Goal: Task Accomplishment & Management: Manage account settings

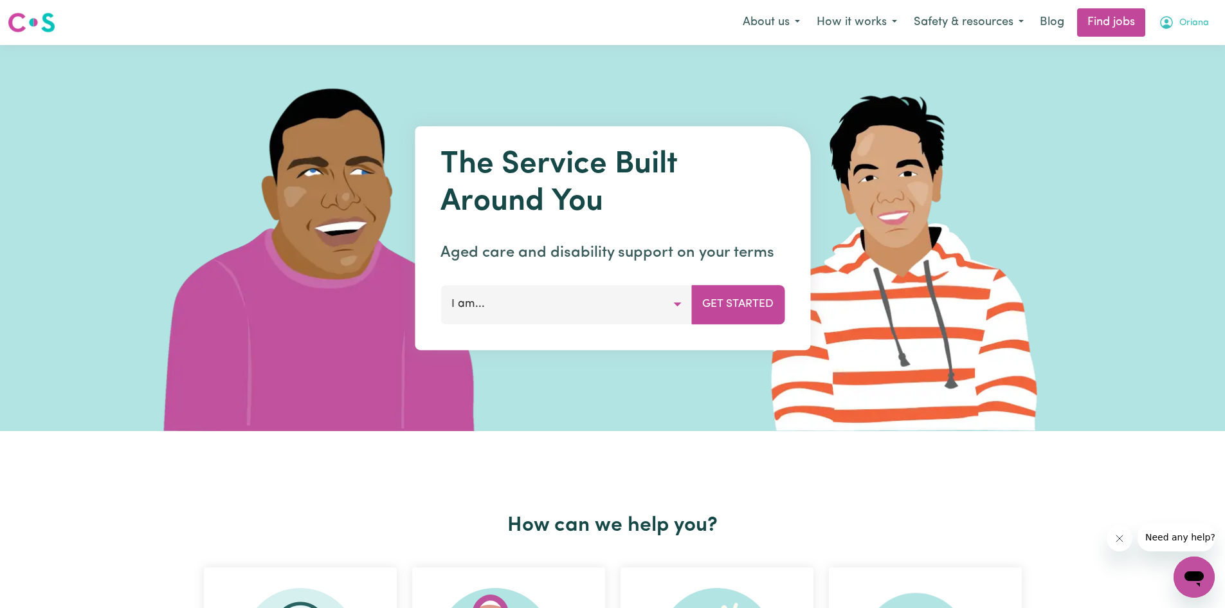
click at [1176, 20] on button "Oriana" at bounding box center [1184, 22] width 67 height 27
click at [1169, 51] on link "My Account" at bounding box center [1166, 50] width 102 height 24
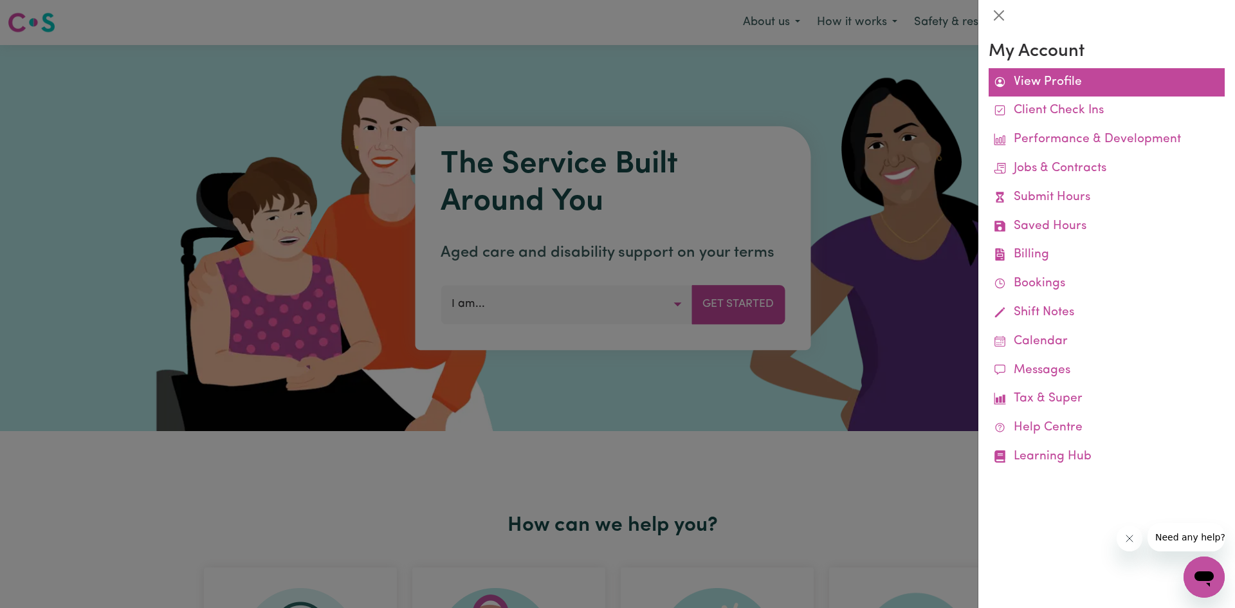
click at [1163, 93] on link "View Profile" at bounding box center [1107, 82] width 236 height 29
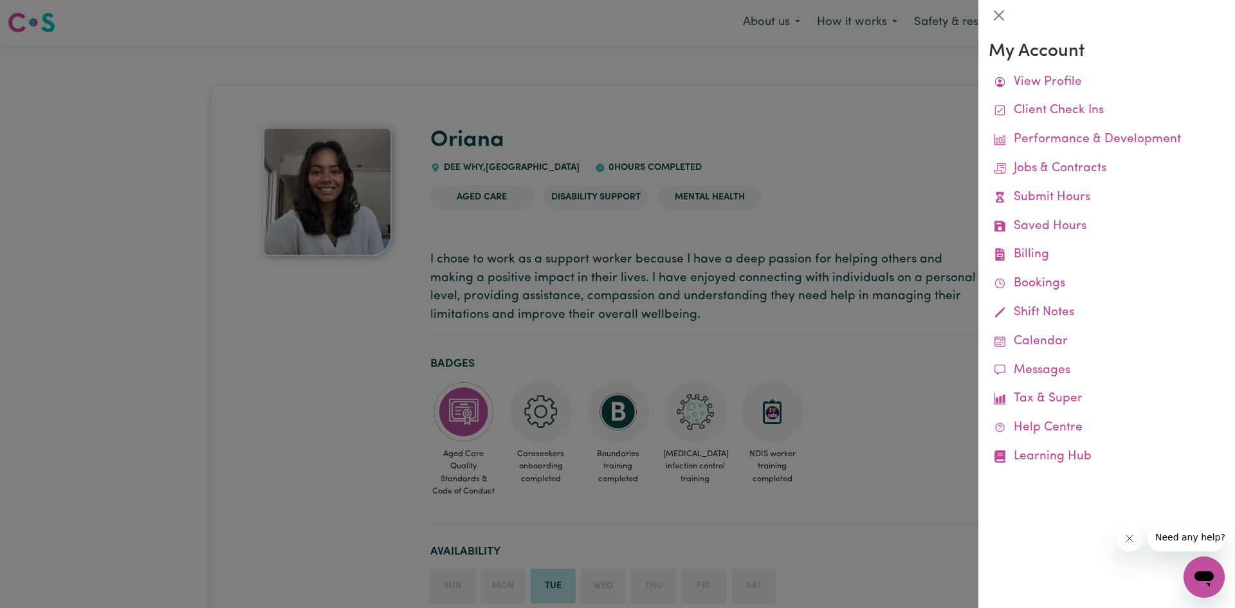
click at [909, 87] on div at bounding box center [617, 304] width 1235 height 608
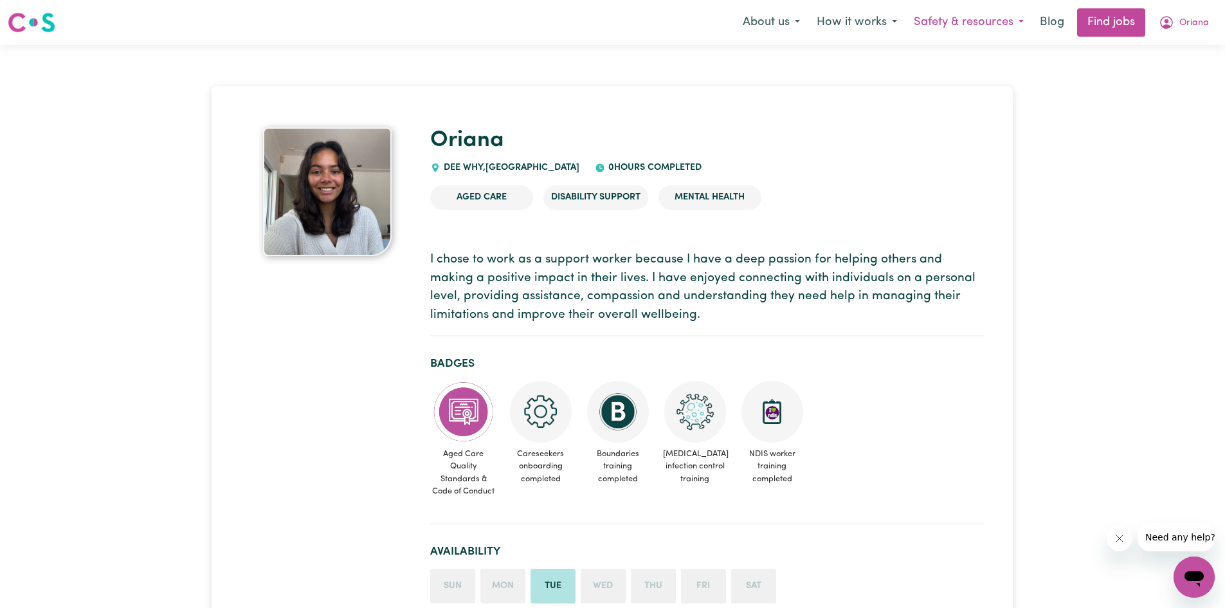
click at [995, 28] on button "Safety & resources" at bounding box center [969, 22] width 127 height 27
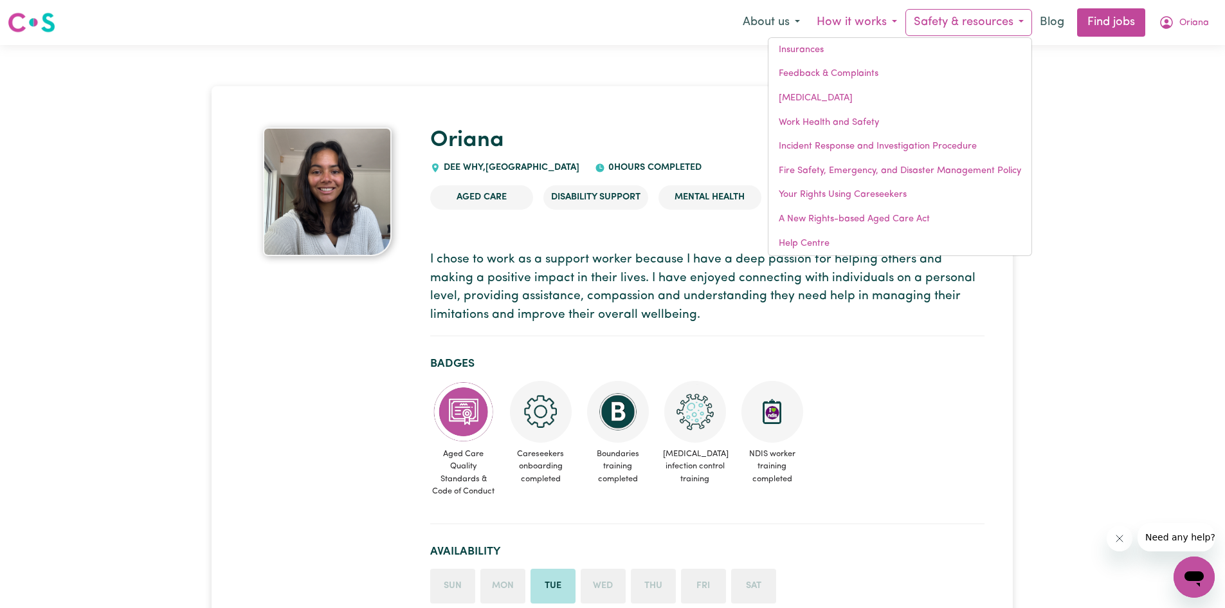
click at [866, 27] on button "How it works" at bounding box center [857, 22] width 97 height 27
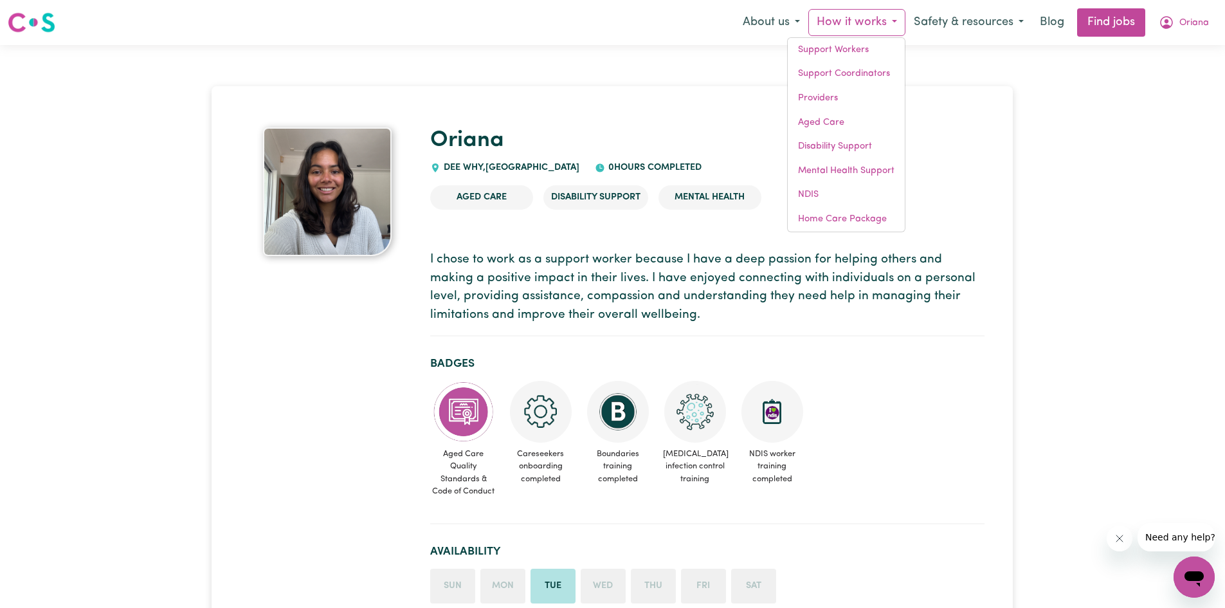
click at [1200, 18] on span "Oriana" at bounding box center [1195, 23] width 30 height 14
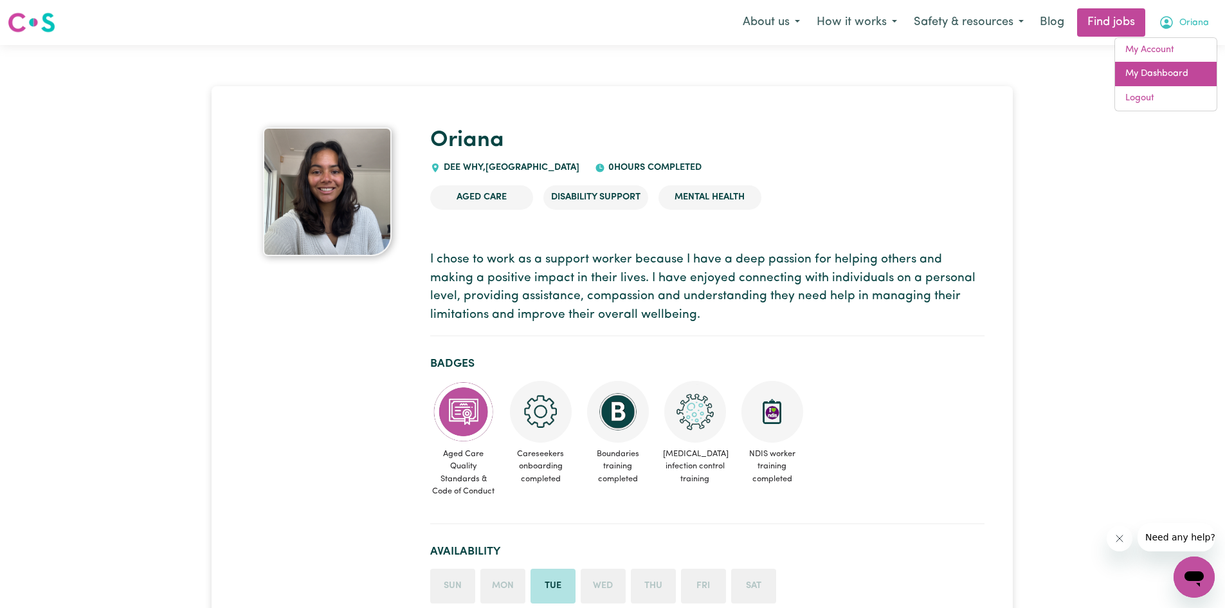
click at [1155, 72] on link "My Dashboard" at bounding box center [1166, 74] width 102 height 24
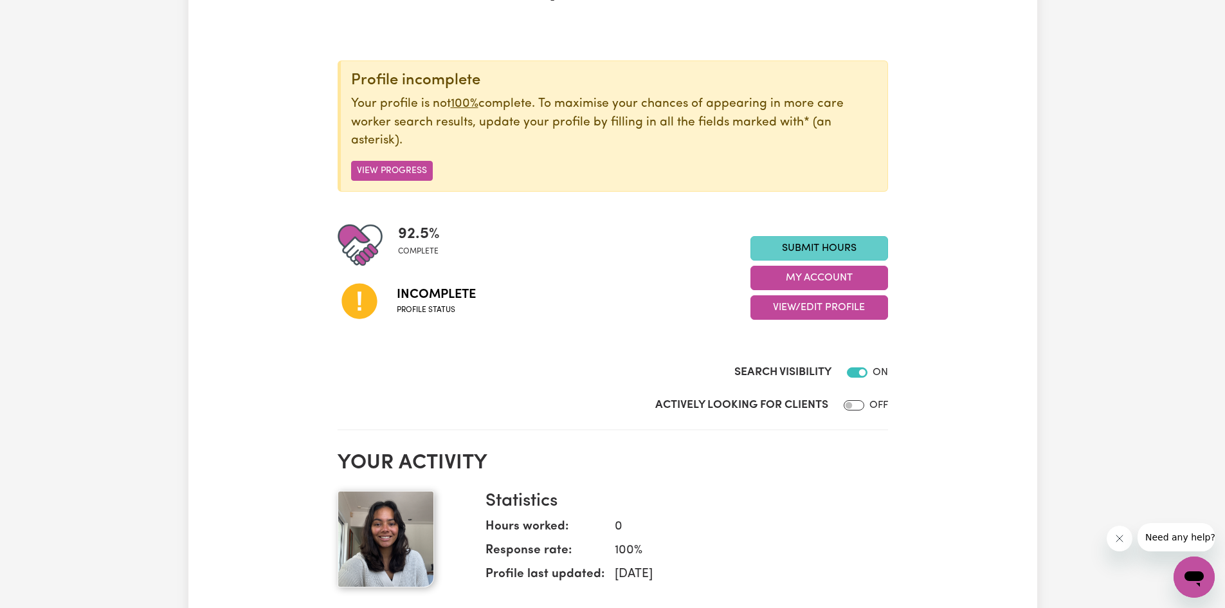
scroll to position [172, 0]
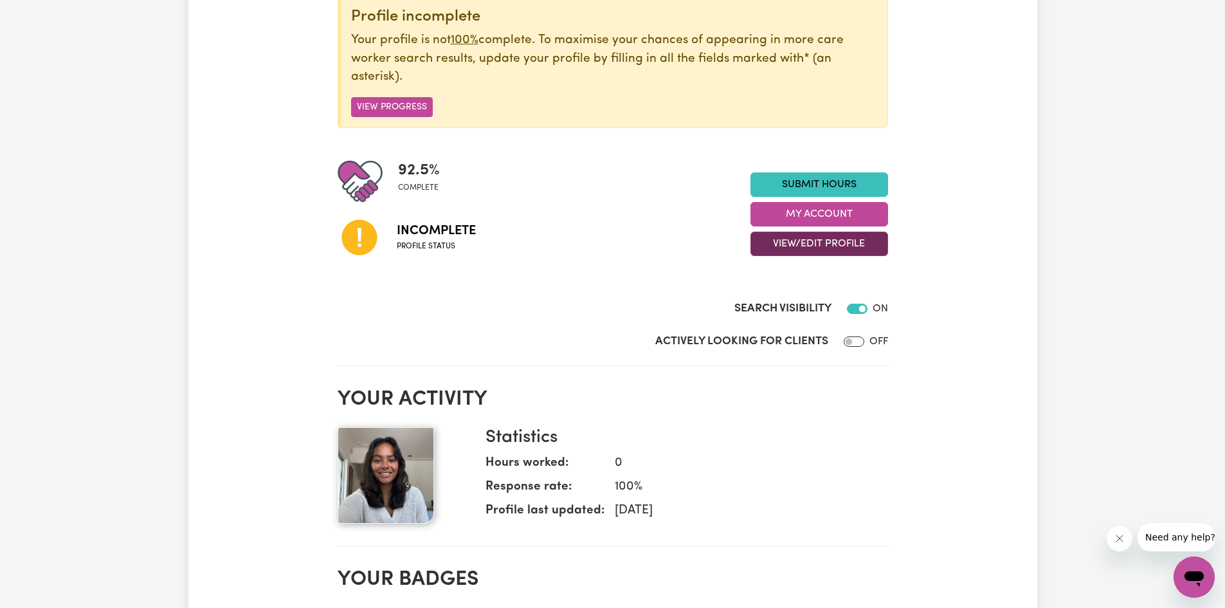
click at [835, 238] on button "View/Edit Profile" at bounding box center [820, 244] width 138 height 24
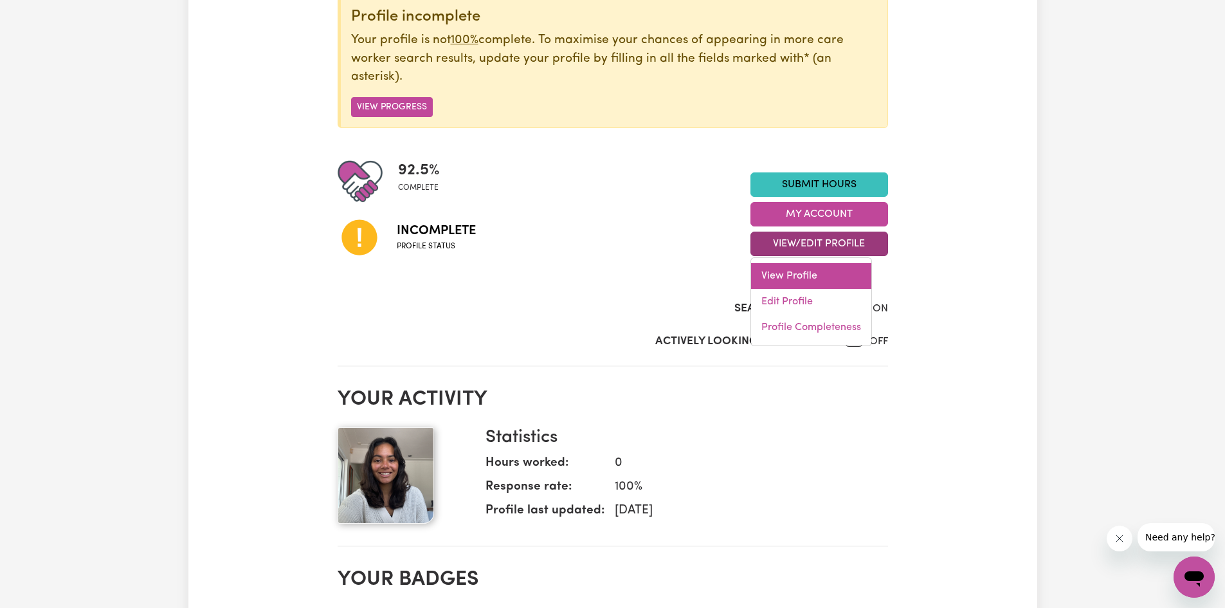
click at [802, 286] on link "View Profile" at bounding box center [811, 276] width 120 height 26
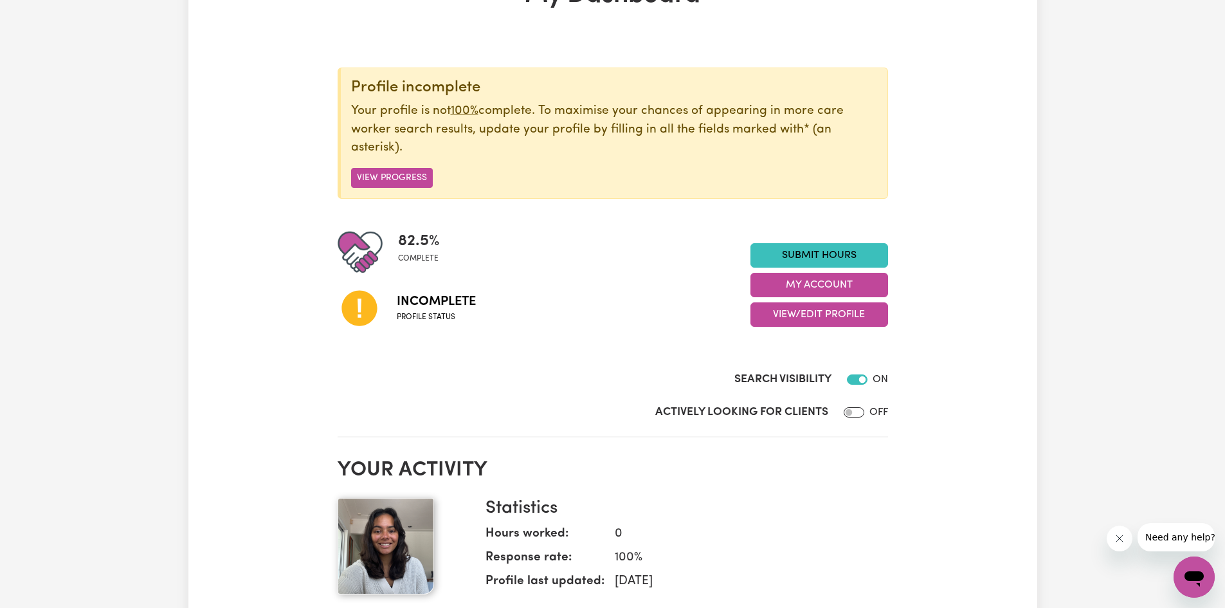
scroll to position [64, 0]
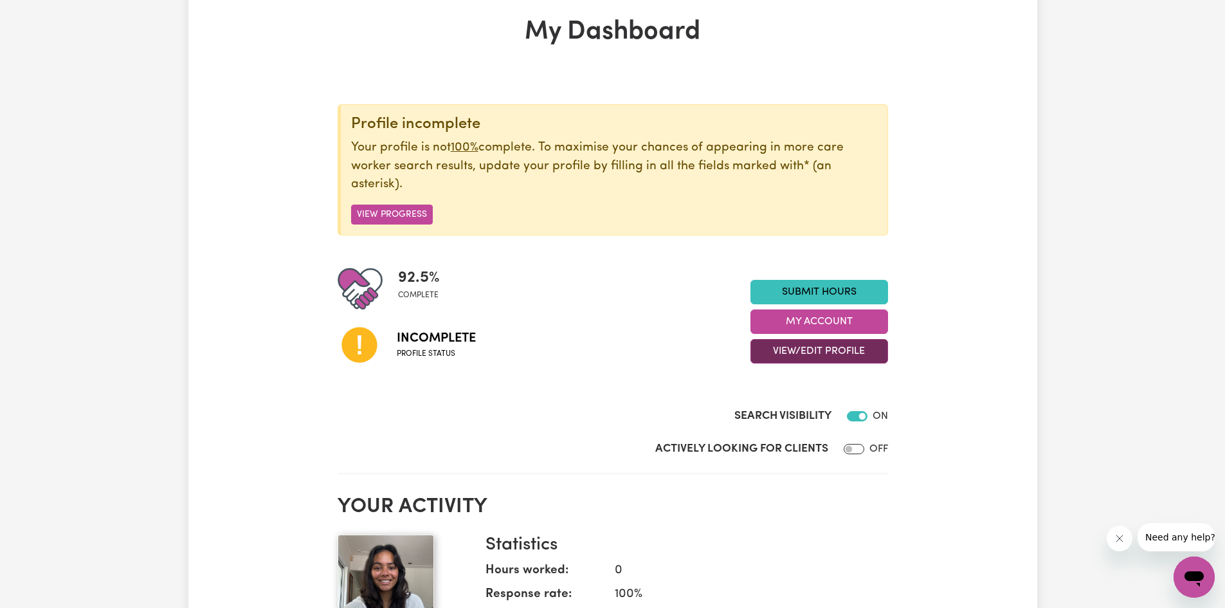
click at [819, 343] on button "View/Edit Profile" at bounding box center [820, 351] width 138 height 24
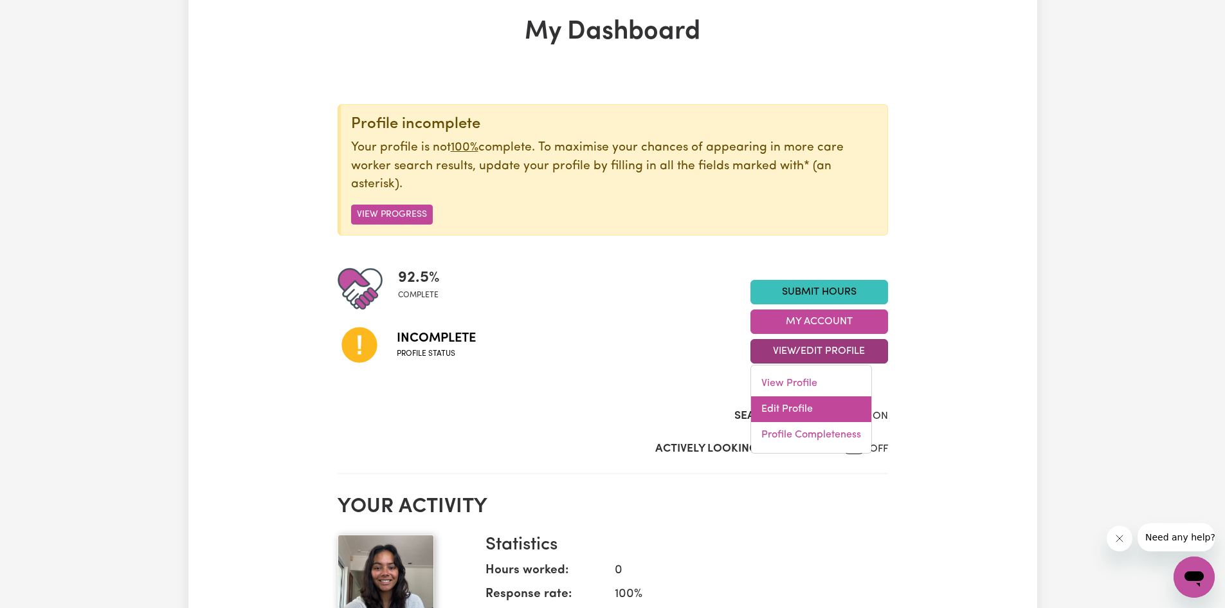
click at [798, 411] on link "Edit Profile" at bounding box center [811, 409] width 120 height 26
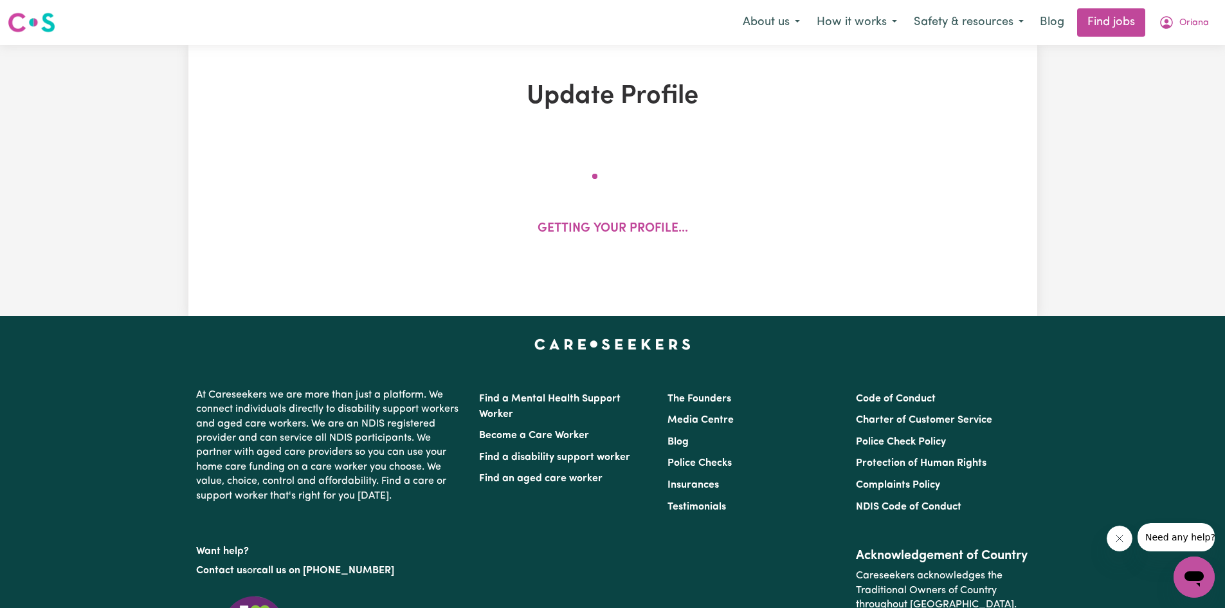
select select "[DEMOGRAPHIC_DATA]"
select select "[DEMOGRAPHIC_DATA] Citizen"
select select "Studying a healthcare related degree or qualification"
select select "40"
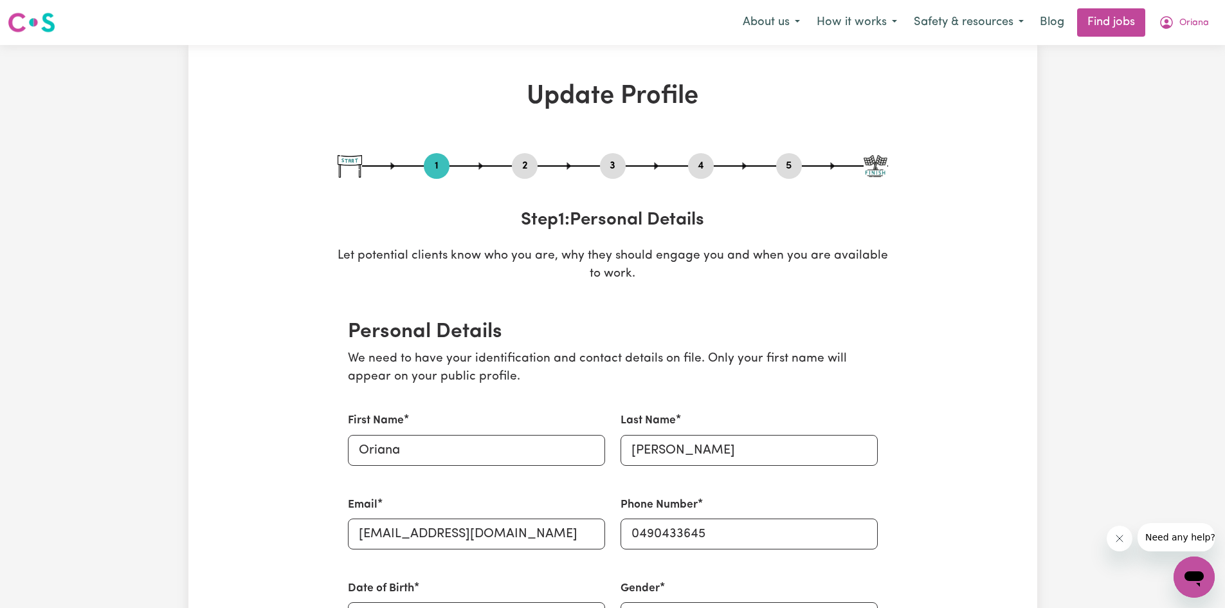
click at [607, 168] on button "3" at bounding box center [613, 166] width 26 height 17
select select "2023"
select select "Certificate III (Individual Support)"
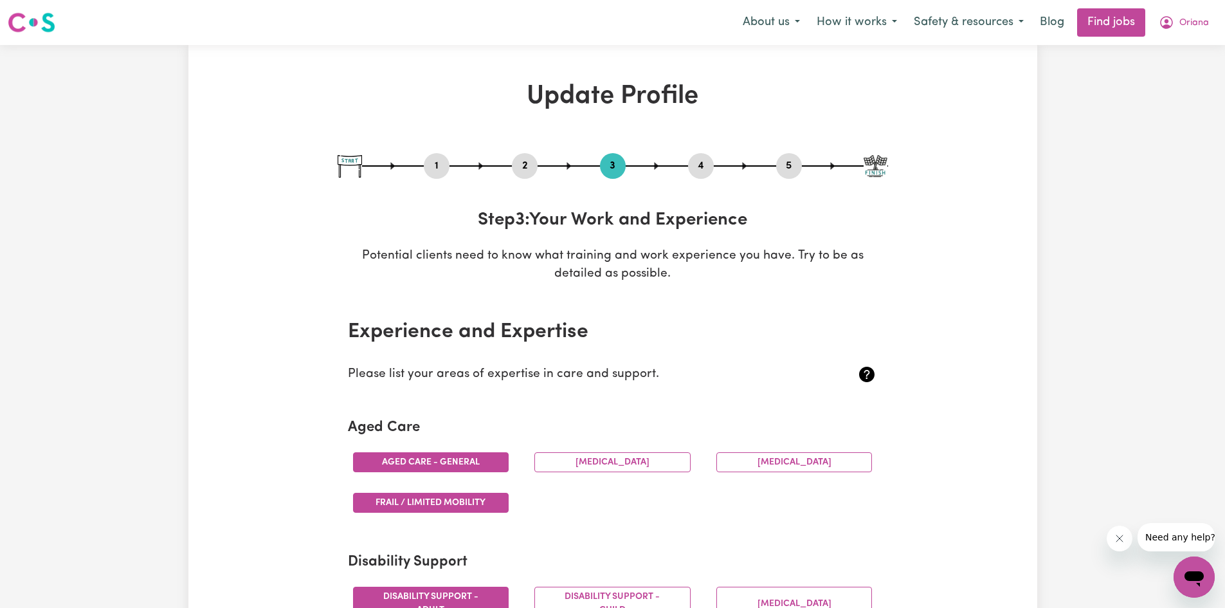
click at [536, 164] on button "2" at bounding box center [525, 166] width 26 height 17
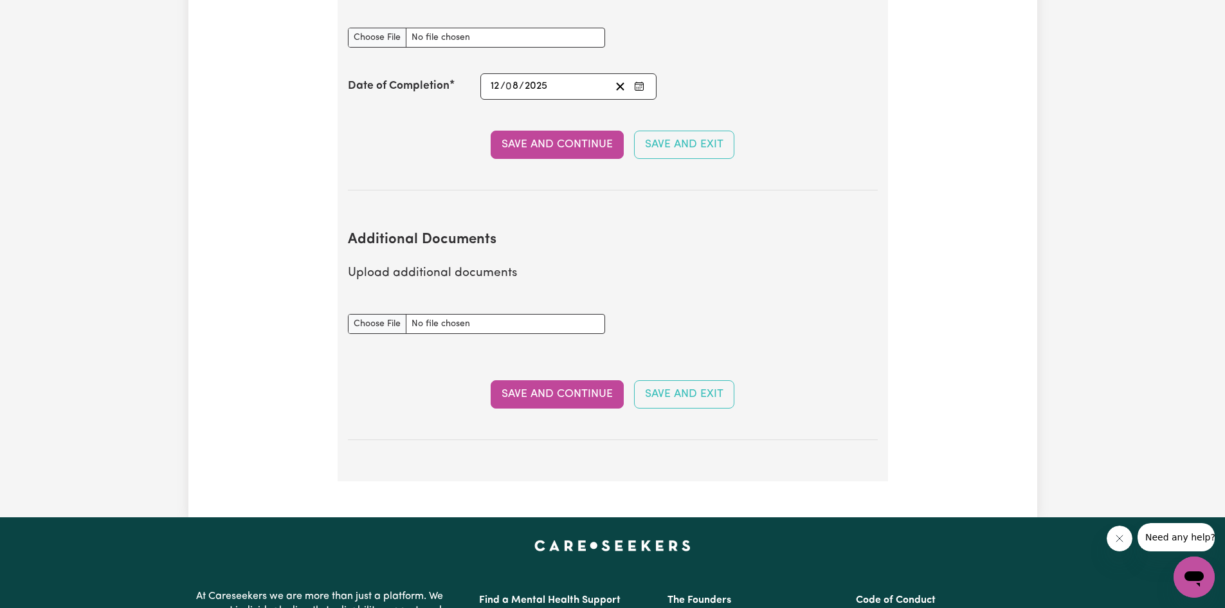
scroll to position [2337, 0]
